Goal: Understand process/instructions: Learn how to perform a task or action

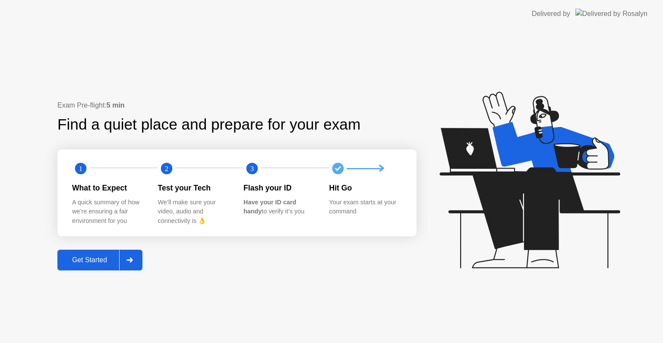
click at [90, 259] on div "Get Started" at bounding box center [89, 260] width 59 height 8
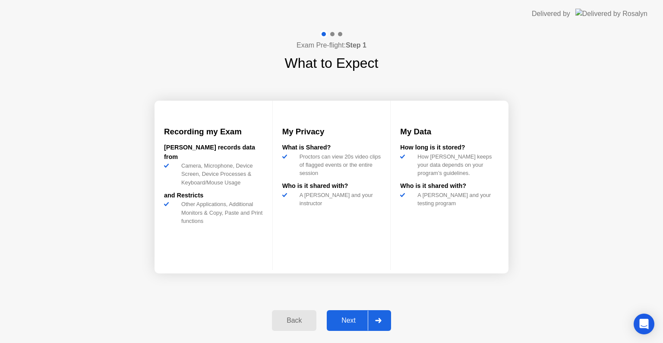
click at [351, 324] on div "Next" at bounding box center [349, 321] width 38 height 8
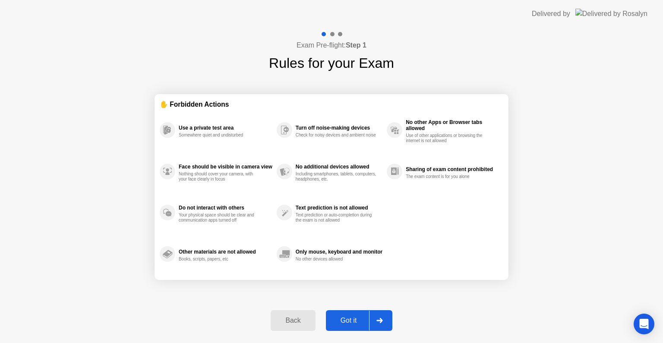
click at [358, 317] on div "Got it" at bounding box center [349, 321] width 41 height 8
select select "**********"
select select "*******"
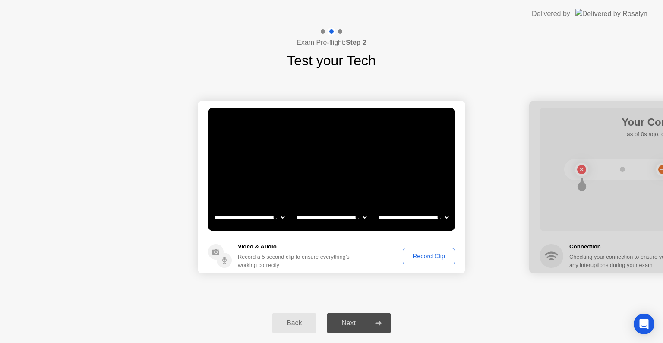
click at [427, 257] on div "Record Clip" at bounding box center [429, 256] width 46 height 7
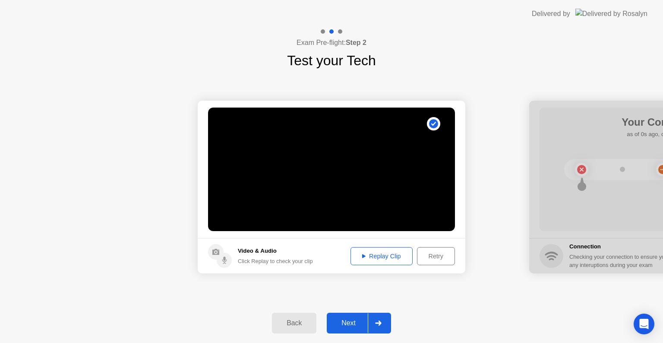
click at [380, 323] on icon at bounding box center [378, 322] width 6 height 5
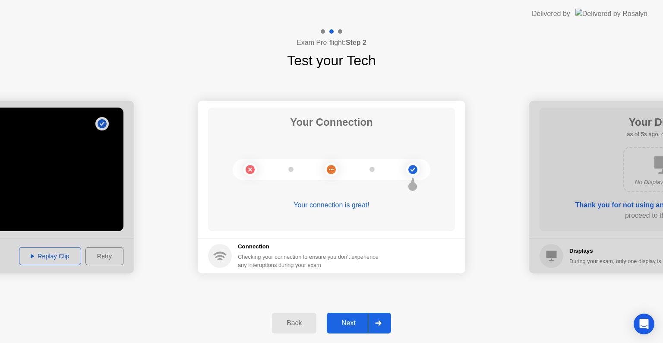
click at [377, 320] on icon at bounding box center [378, 322] width 6 height 5
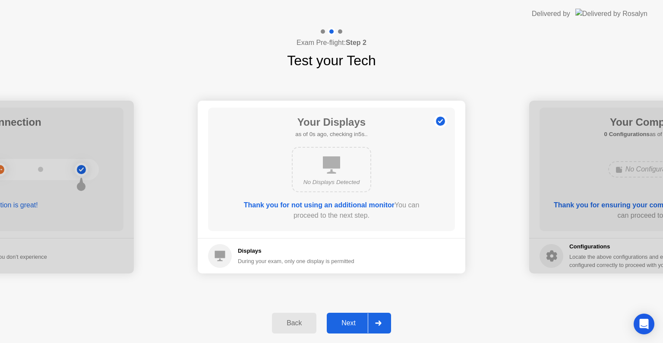
click at [377, 320] on icon at bounding box center [378, 322] width 6 height 5
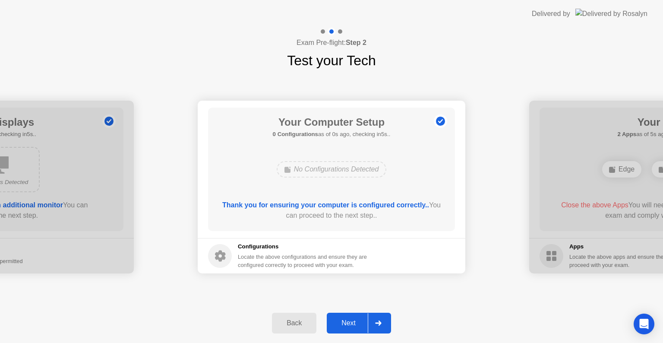
click at [377, 320] on icon at bounding box center [378, 322] width 6 height 5
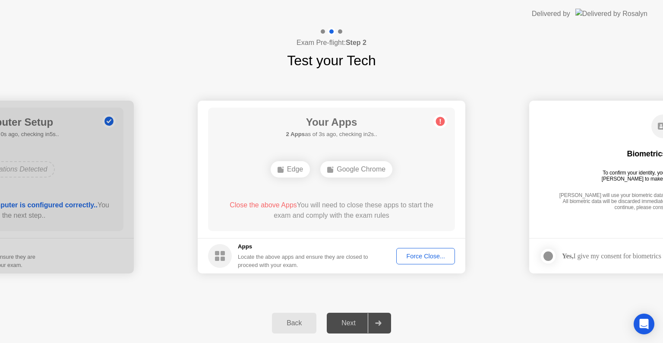
click at [410, 259] on div "Force Close..." at bounding box center [425, 256] width 53 height 7
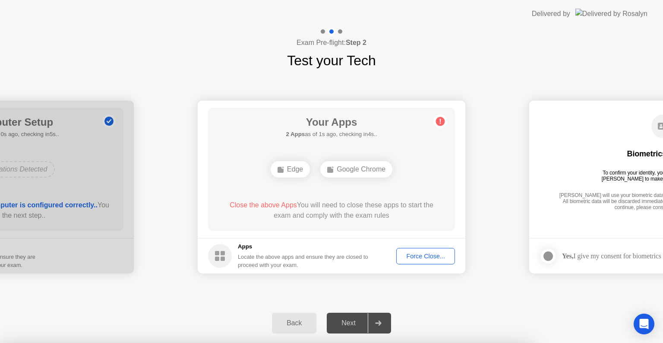
drag, startPoint x: 311, startPoint y: 223, endPoint x: 311, endPoint y: 208, distance: 14.7
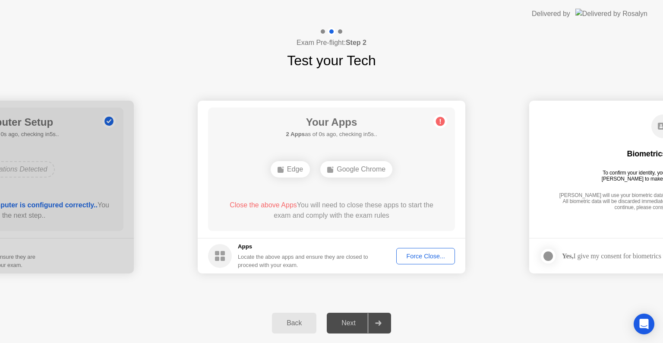
click at [421, 254] on div "Force Close..." at bounding box center [425, 256] width 53 height 7
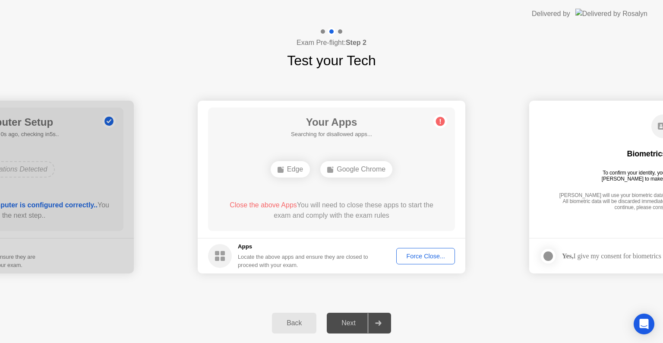
click at [421, 253] on div "Force Close..." at bounding box center [425, 256] width 53 height 7
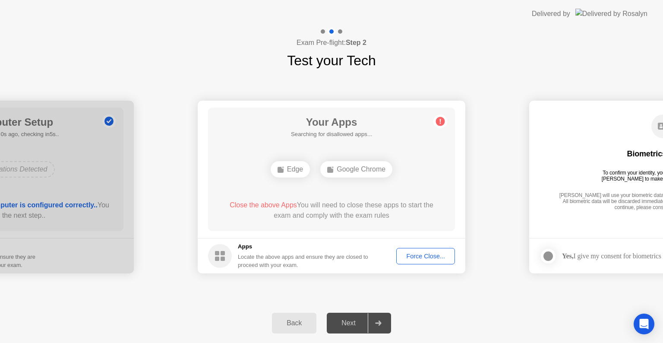
click at [425, 255] on div "Force Close..." at bounding box center [425, 256] width 53 height 7
